Goal: Use online tool/utility: Use online tool/utility

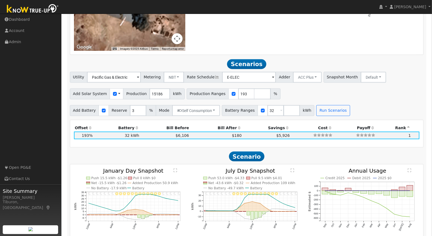
scroll to position [445, 0]
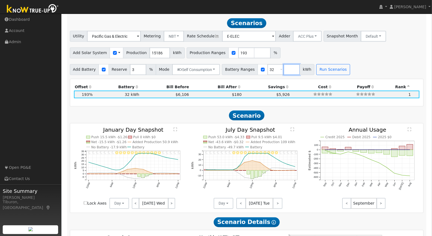
click at [283, 66] on input "number" at bounding box center [291, 69] width 16 height 11
type input "0"
type input "32"
click at [344, 69] on button "Run Scenarios" at bounding box center [349, 69] width 34 height 11
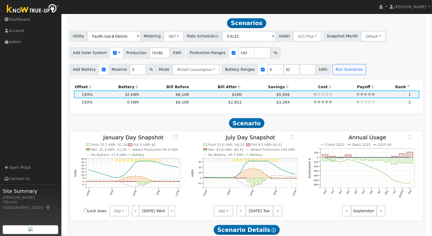
scroll to position [446, 0]
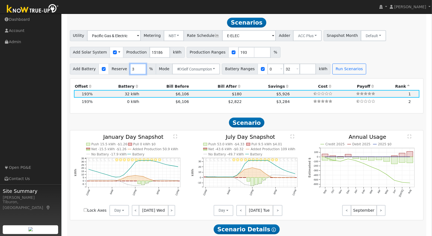
drag, startPoint x: 132, startPoint y: 68, endPoint x: 120, endPoint y: 68, distance: 12.0
click at [120, 68] on div "Add Battery Reserve 3 % Mode Self Consumption Self Consumption Peak Savings ACC…" at bounding box center [145, 69] width 150 height 11
type input "10"
click at [333, 67] on button "Run Scenarios" at bounding box center [349, 69] width 34 height 11
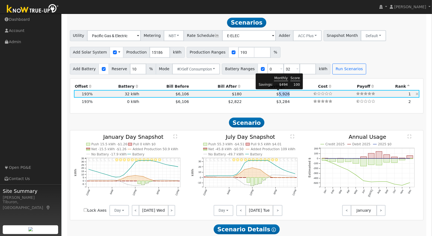
drag, startPoint x: 289, startPoint y: 92, endPoint x: 274, endPoint y: 93, distance: 14.2
click at [274, 93] on tr "29,309 kWh 193% 32 kWh 10% $6,106 $180 $5,926 1" at bounding box center [247, 94] width 346 height 8
copy span "5,926"
